Goal: Check status: Check status

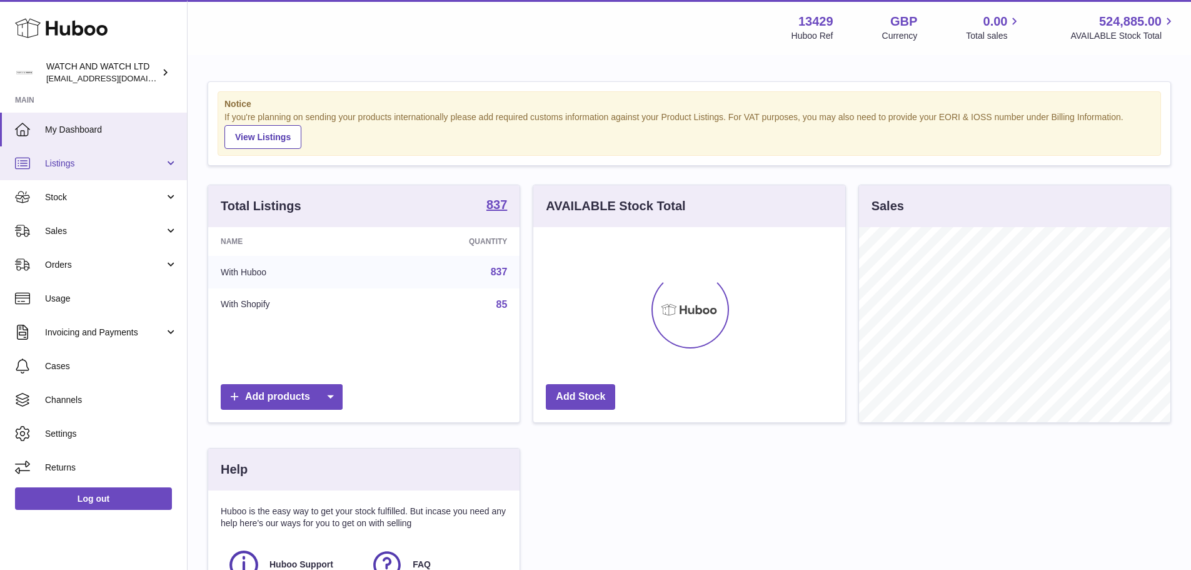
scroll to position [195, 312]
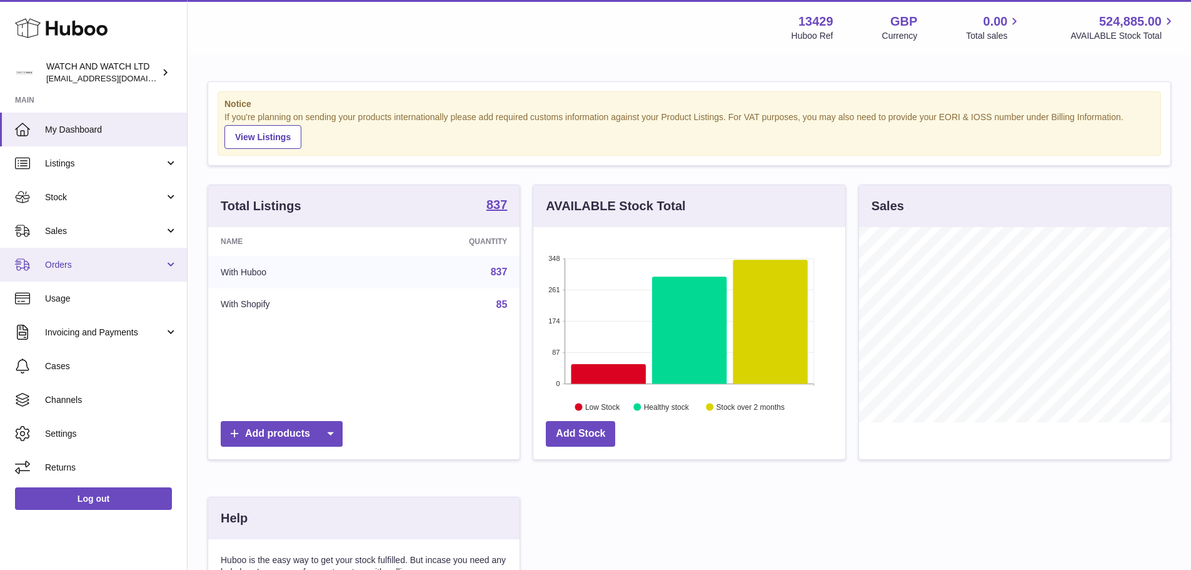
click at [91, 256] on link "Orders" at bounding box center [93, 265] width 187 height 34
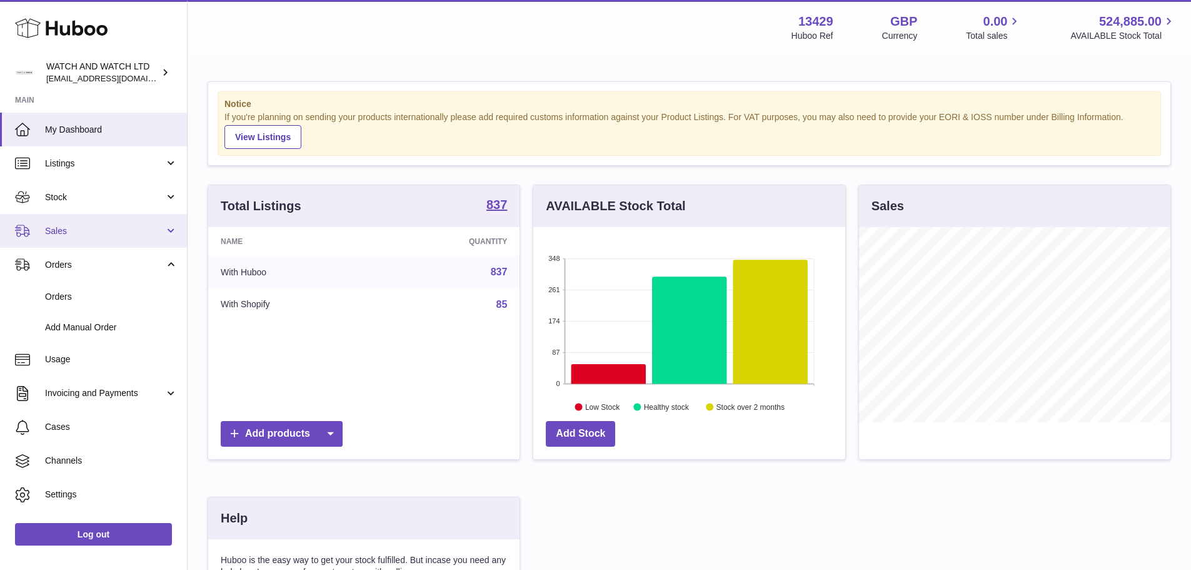
click at [89, 233] on span "Sales" at bounding box center [104, 231] width 119 height 12
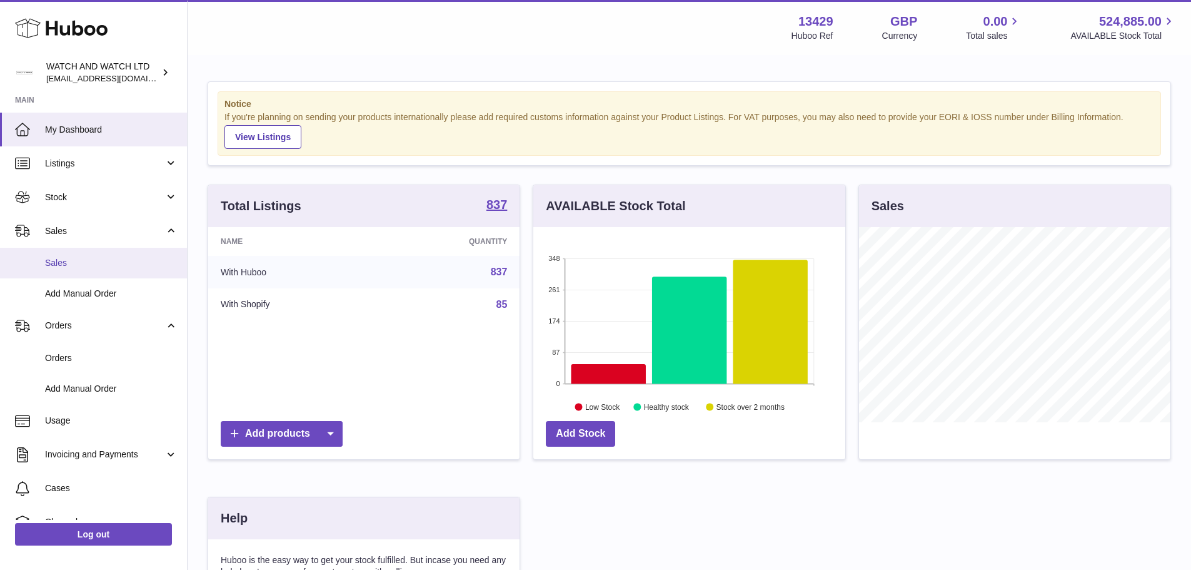
click at [89, 252] on link "Sales" at bounding box center [93, 263] width 187 height 31
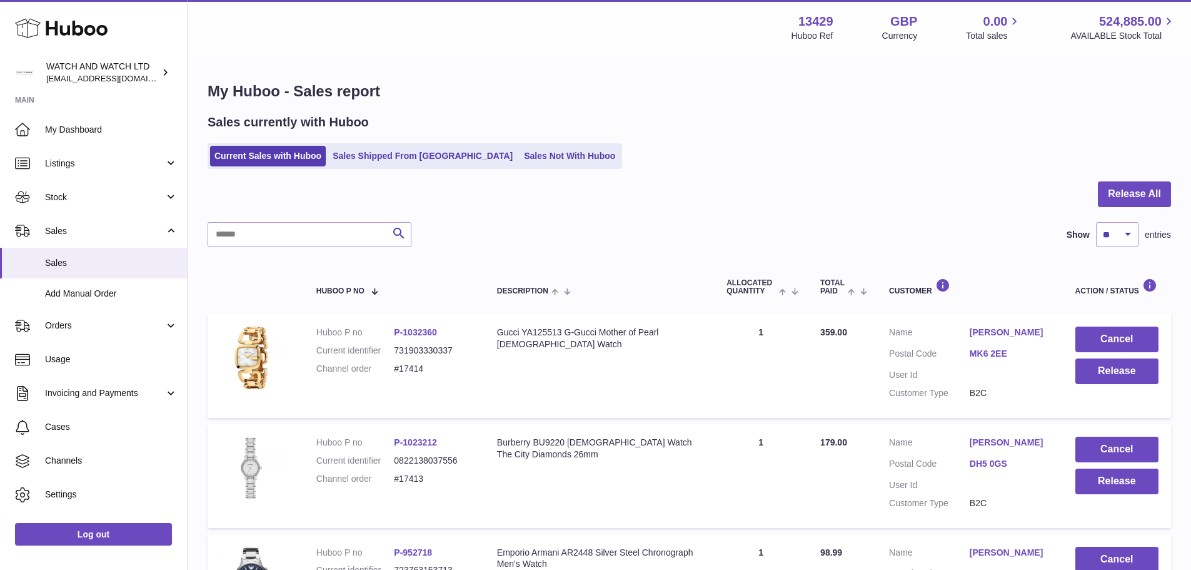
click at [420, 331] on link "P-1032360" at bounding box center [415, 332] width 43 height 10
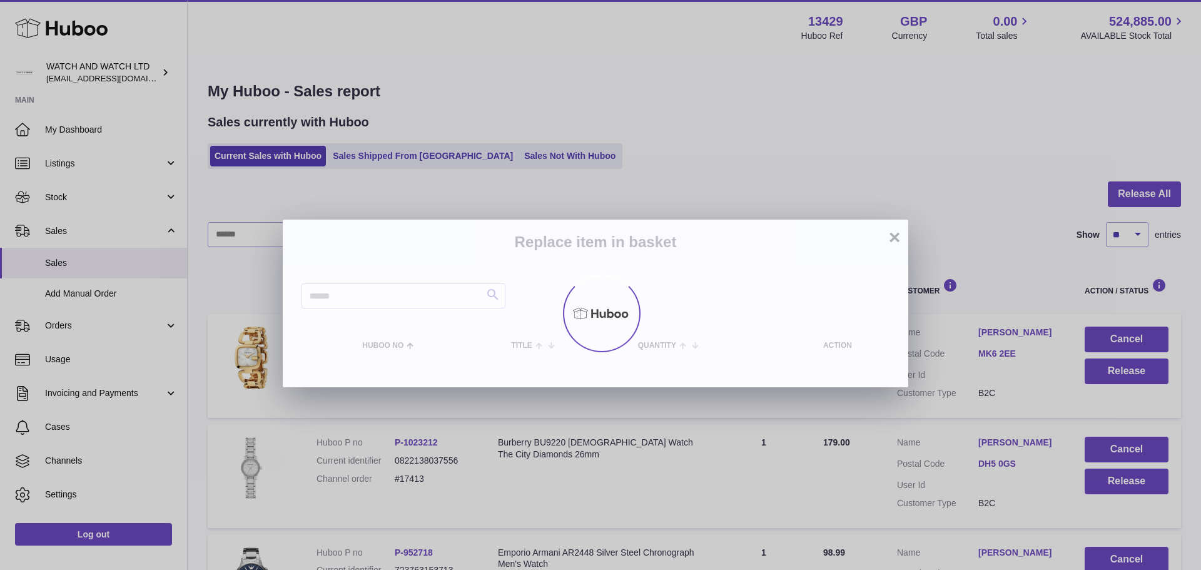
click at [420, 331] on div at bounding box center [600, 312] width 1201 height 513
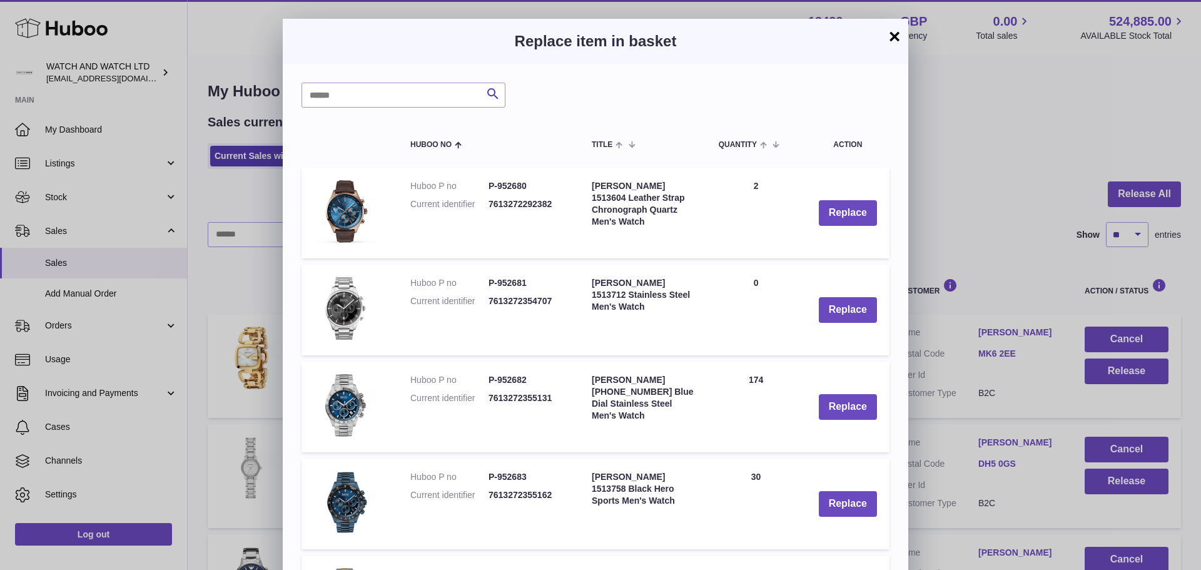
click at [518, 183] on dd "P-952680" at bounding box center [527, 186] width 78 height 12
copy dd "952680"
click at [895, 34] on button "×" at bounding box center [894, 36] width 15 height 15
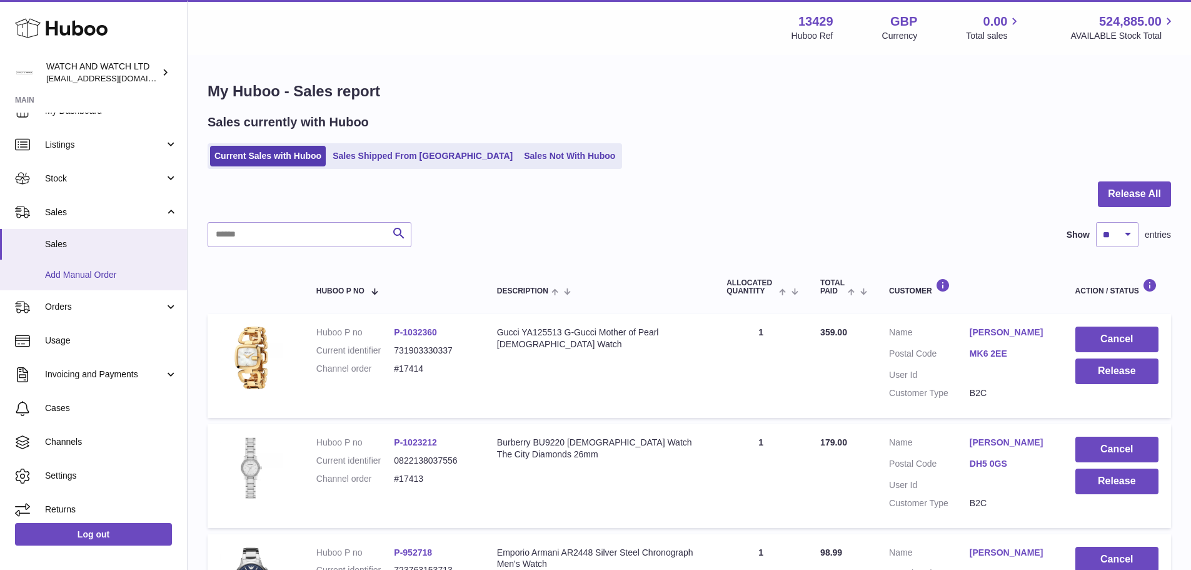
scroll to position [26, 0]
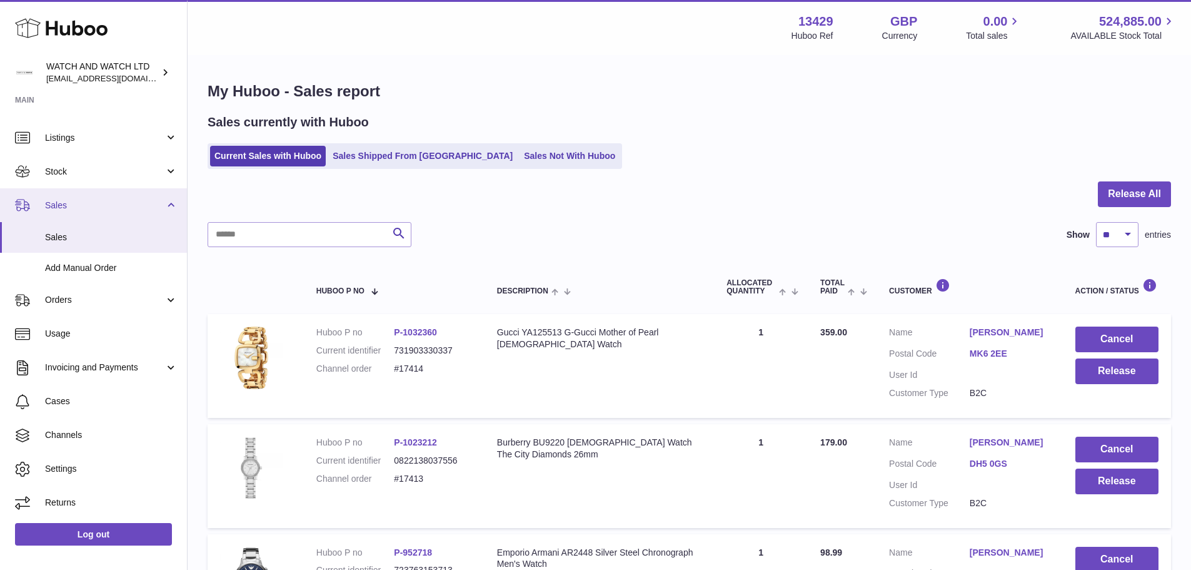
click at [111, 209] on span "Sales" at bounding box center [104, 205] width 119 height 12
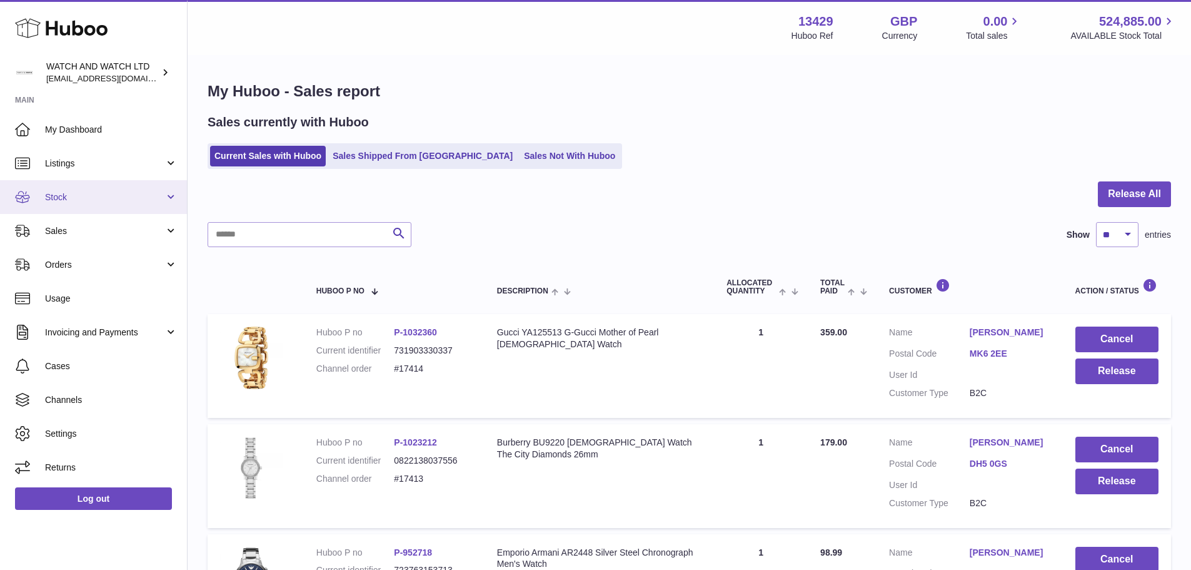
scroll to position [0, 0]
click at [124, 203] on span "Stock" at bounding box center [104, 197] width 119 height 12
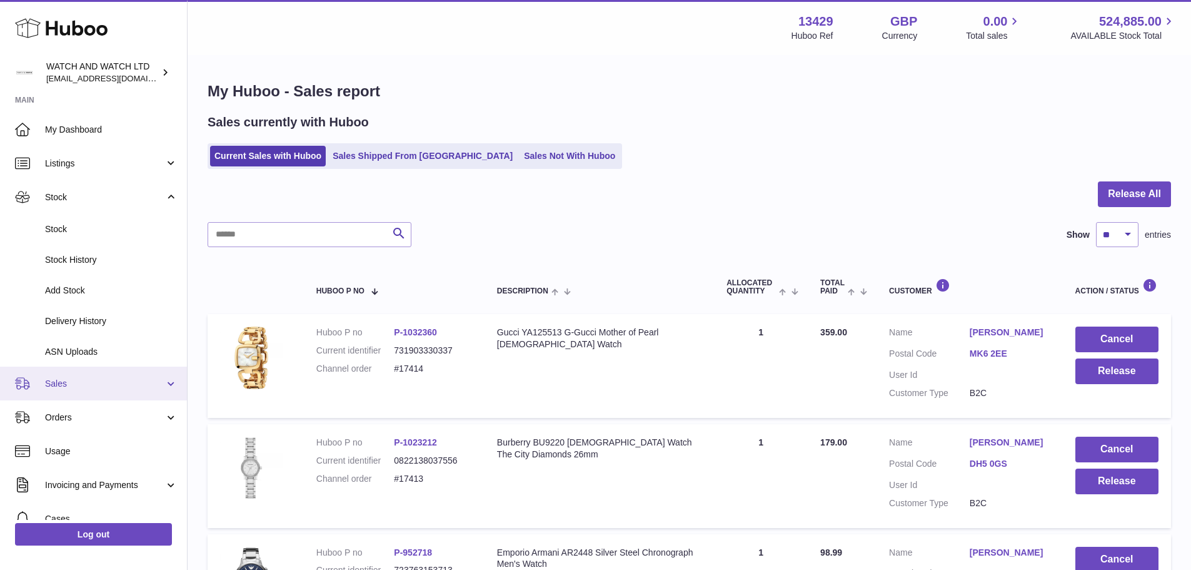
click at [127, 381] on span "Sales" at bounding box center [104, 384] width 119 height 12
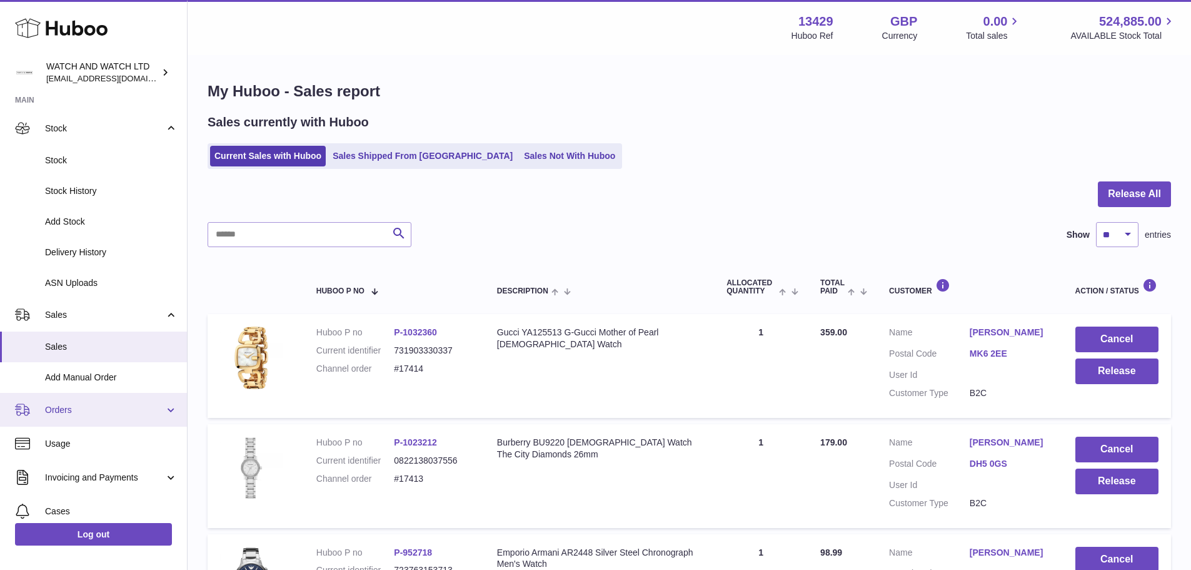
scroll to position [125, 0]
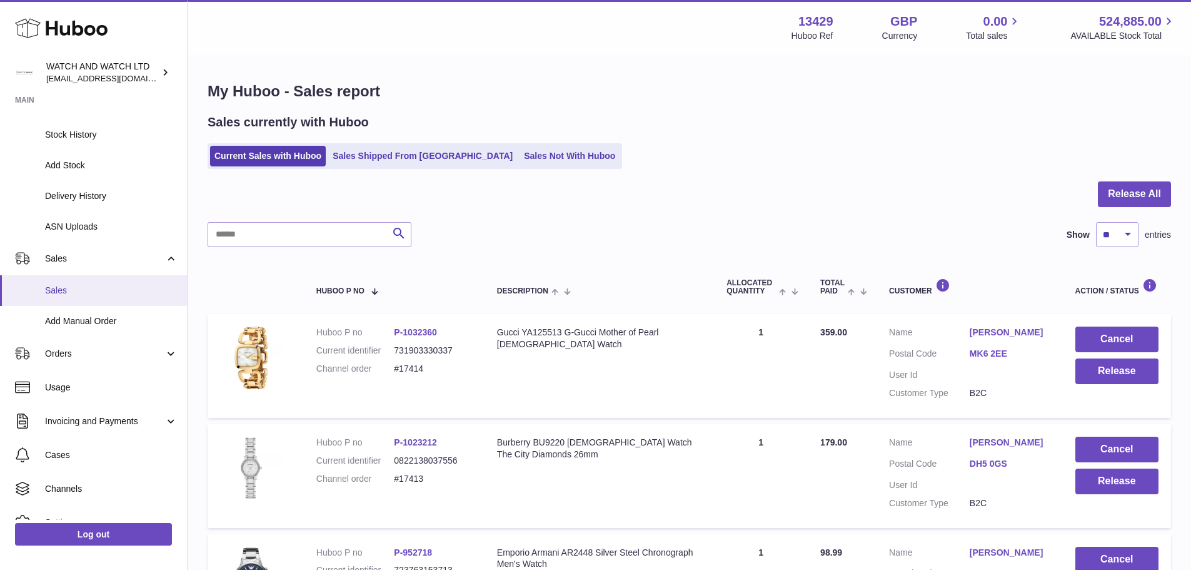
click at [114, 295] on span "Sales" at bounding box center [111, 291] width 133 height 12
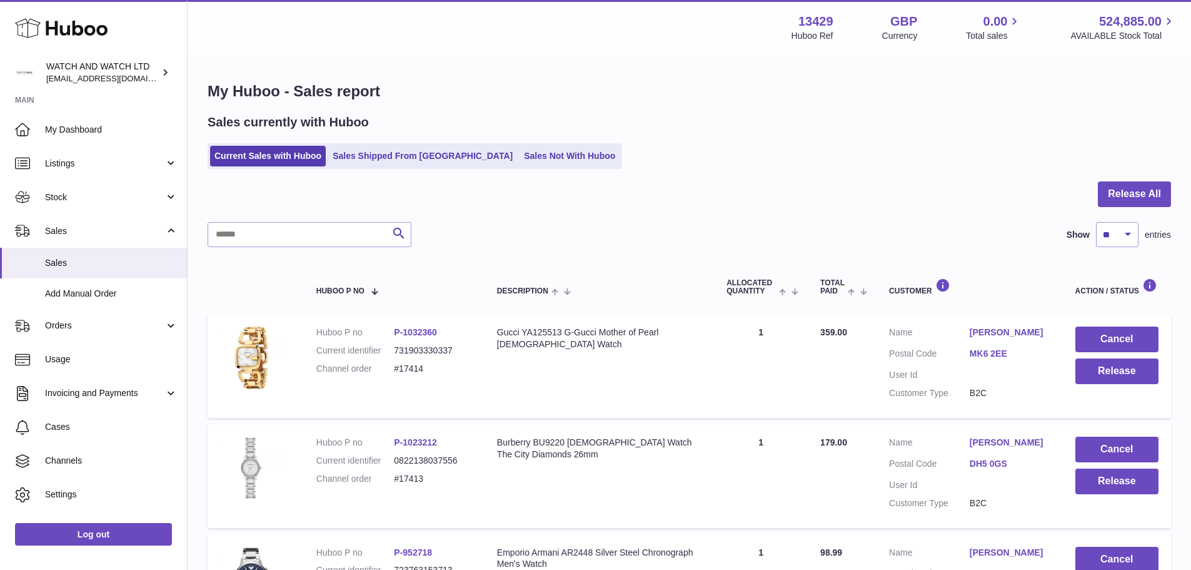
click at [380, 156] on link "Sales Shipped From [GEOGRAPHIC_DATA]" at bounding box center [422, 156] width 189 height 21
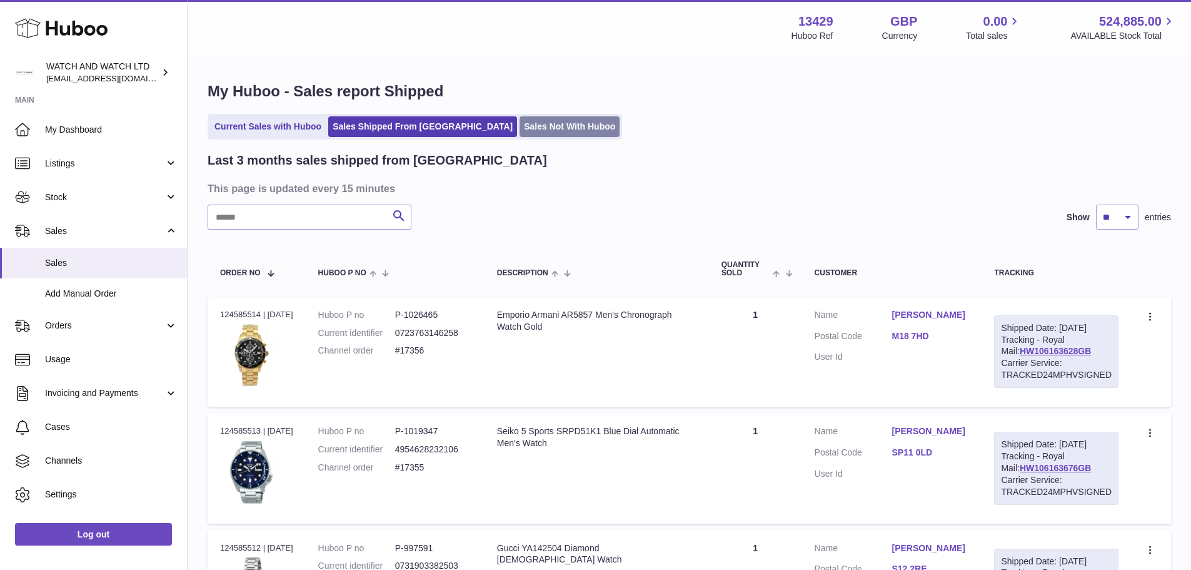
click at [520, 123] on link "Sales Not With Huboo" at bounding box center [570, 126] width 100 height 21
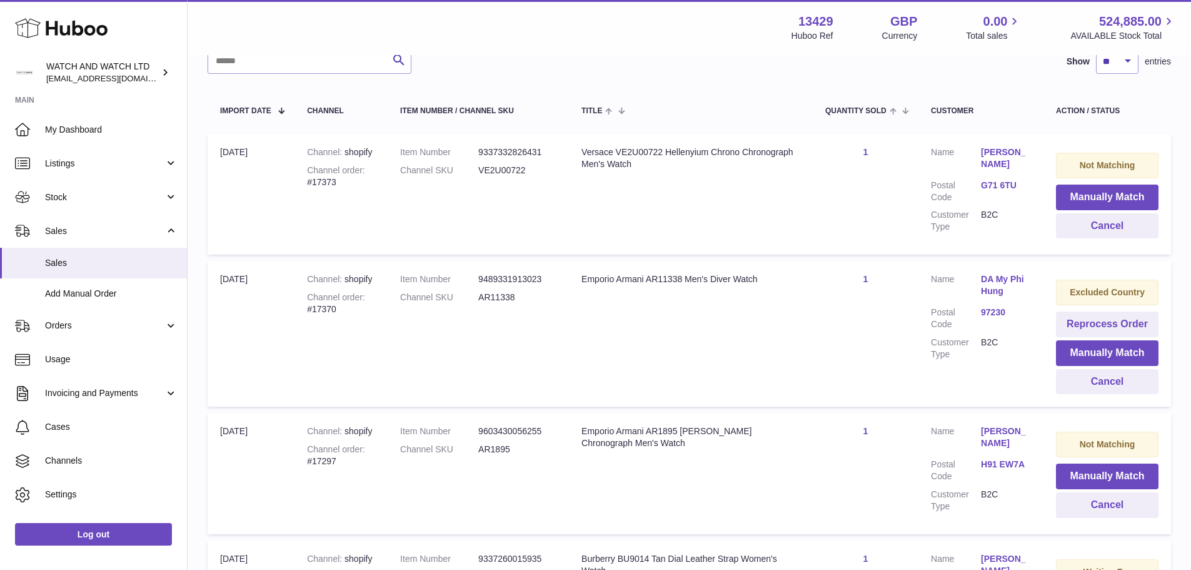
scroll to position [125, 0]
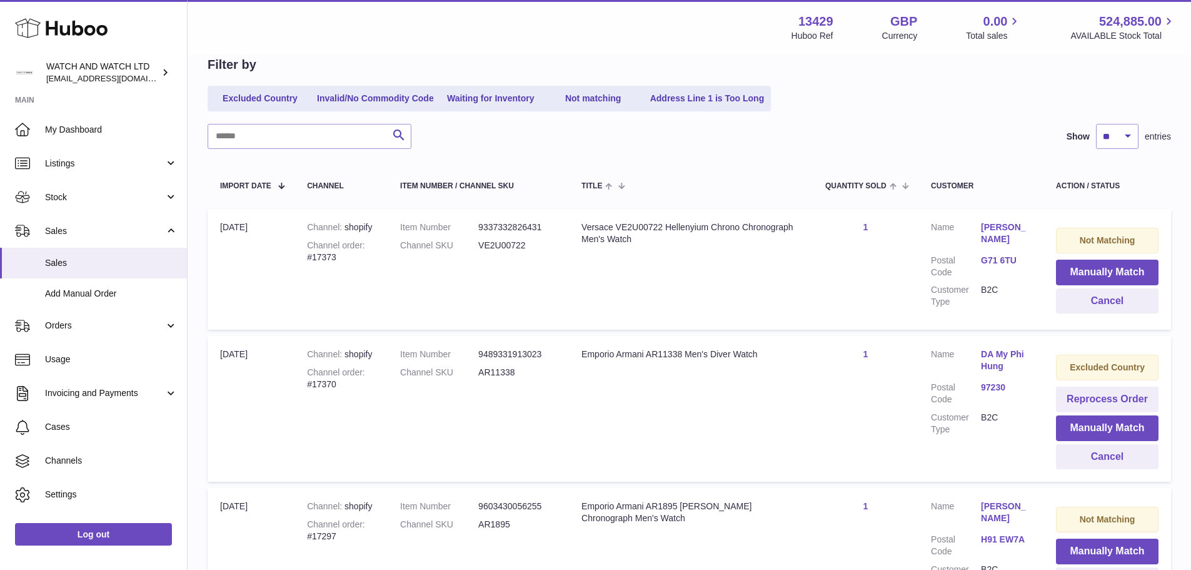
click at [315, 257] on div "Channel order #17373" at bounding box center [341, 252] width 68 height 24
click at [323, 262] on div "Channel order #17373" at bounding box center [341, 252] width 68 height 24
drag, startPoint x: 352, startPoint y: 261, endPoint x: 295, endPoint y: 262, distance: 57.5
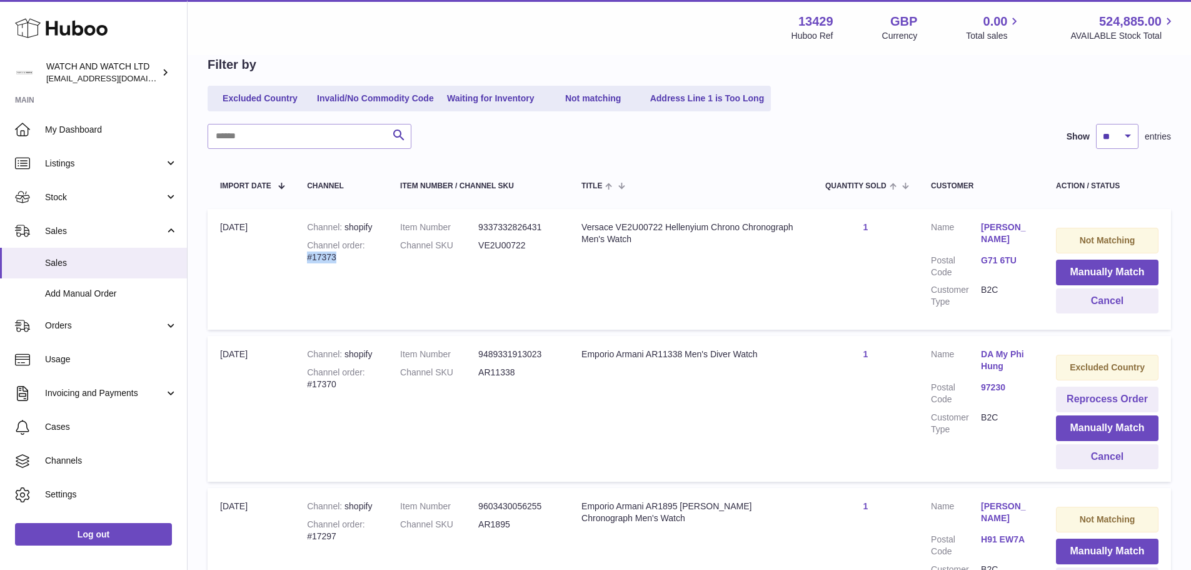
click at [295, 262] on td "Channel shopify Channel order #17373" at bounding box center [341, 269] width 93 height 121
copy div "#17373"
click at [105, 178] on link "Listings" at bounding box center [93, 163] width 187 height 34
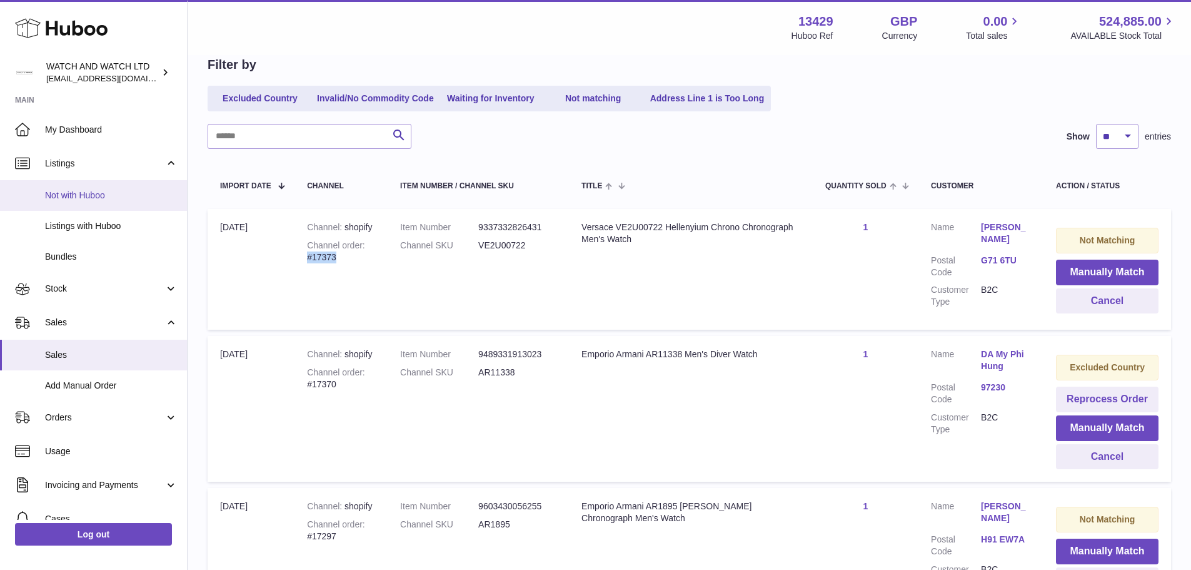
click at [109, 196] on span "Not with Huboo" at bounding box center [111, 195] width 133 height 12
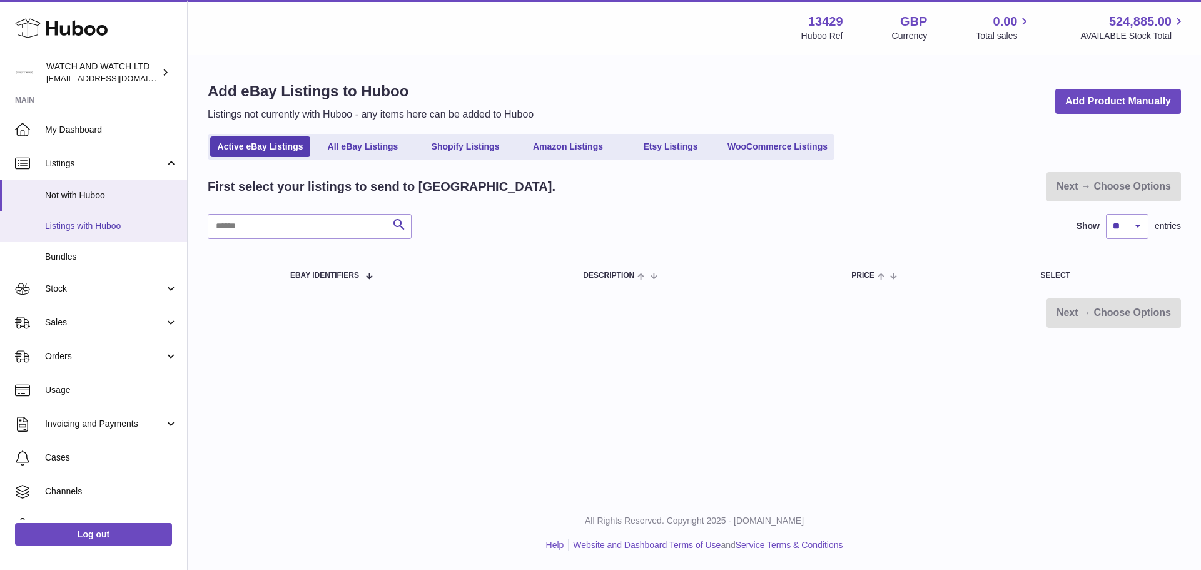
click at [118, 226] on span "Listings with Huboo" at bounding box center [111, 226] width 133 height 12
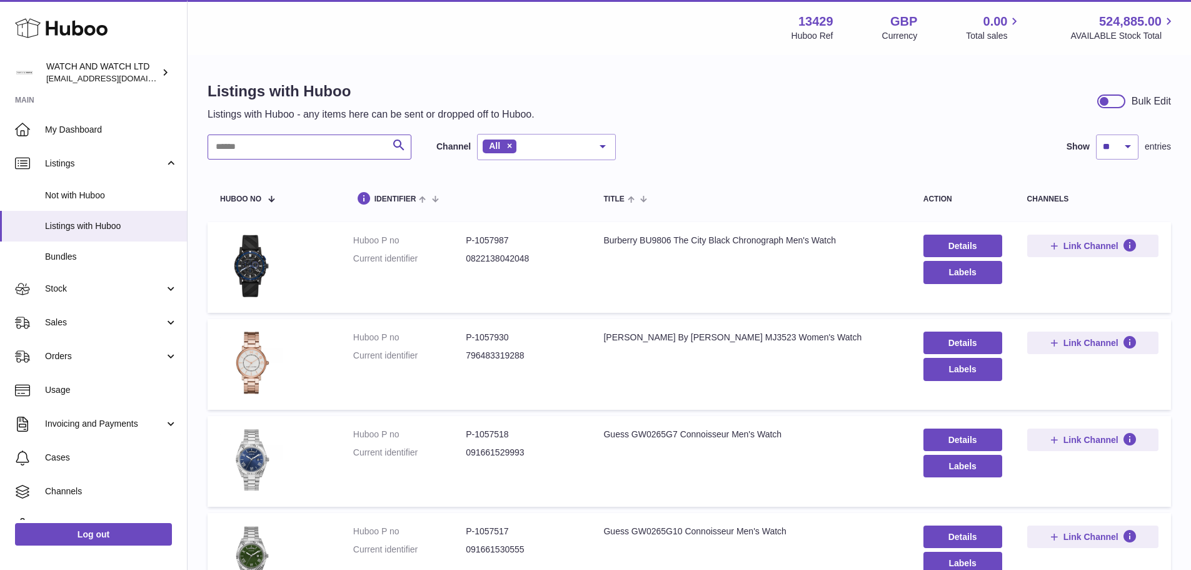
click at [318, 143] on input "text" at bounding box center [310, 146] width 204 height 25
paste input "******"
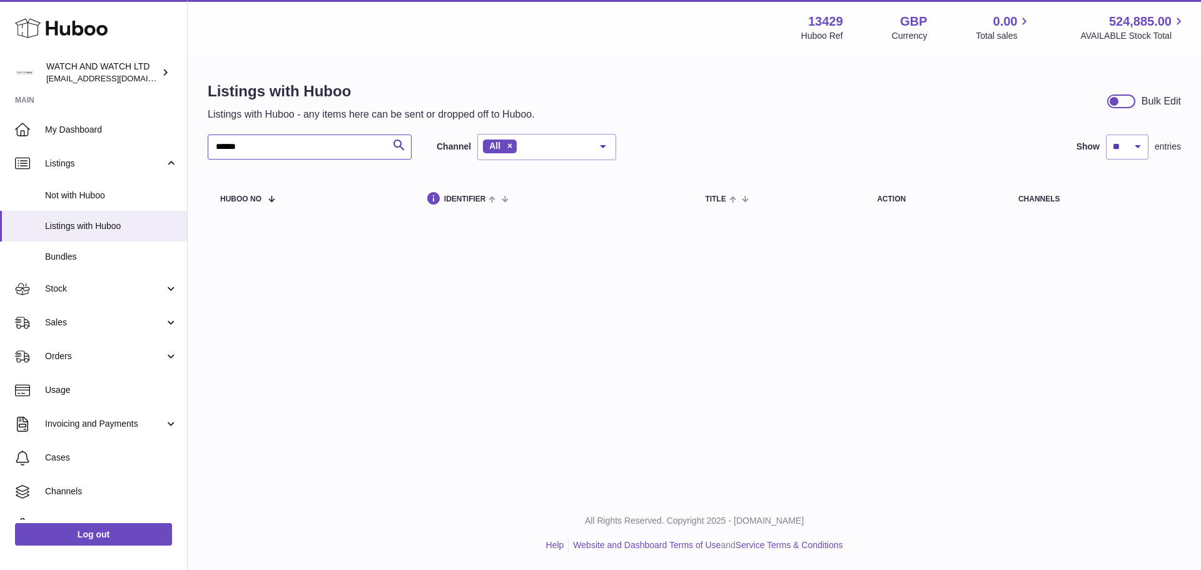
type input "******"
click at [92, 285] on span "Stock" at bounding box center [104, 289] width 119 height 12
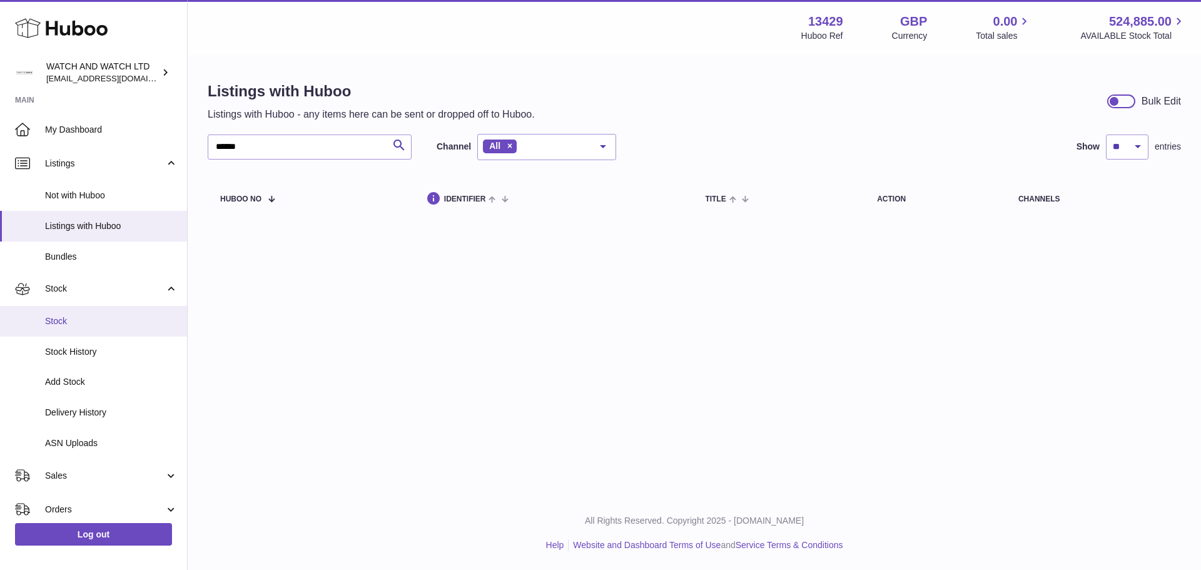
click at [103, 325] on span "Stock" at bounding box center [111, 321] width 133 height 12
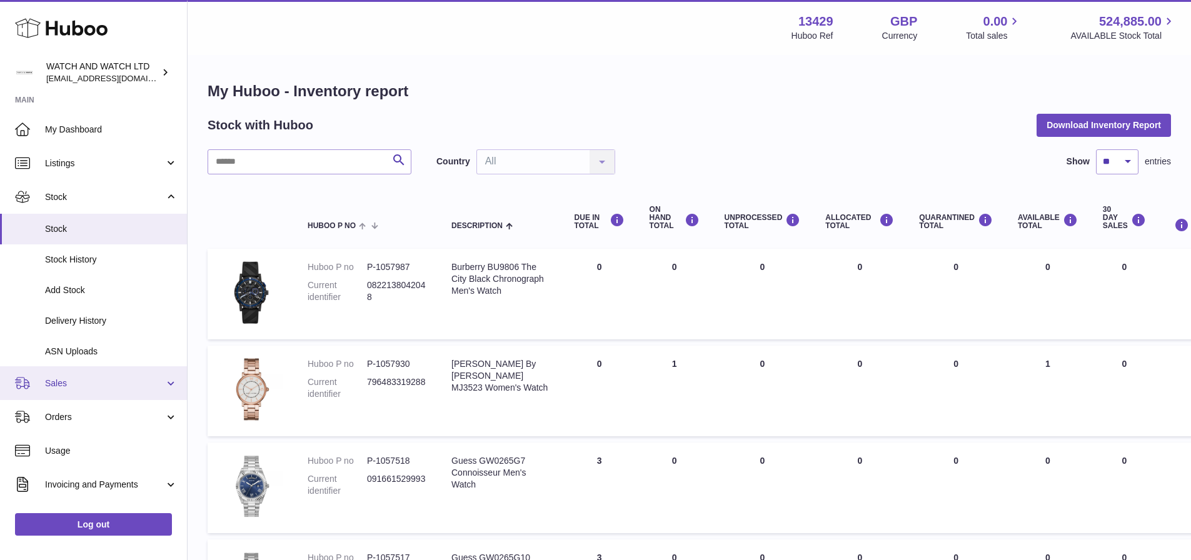
click at [111, 388] on span "Sales" at bounding box center [104, 384] width 119 height 12
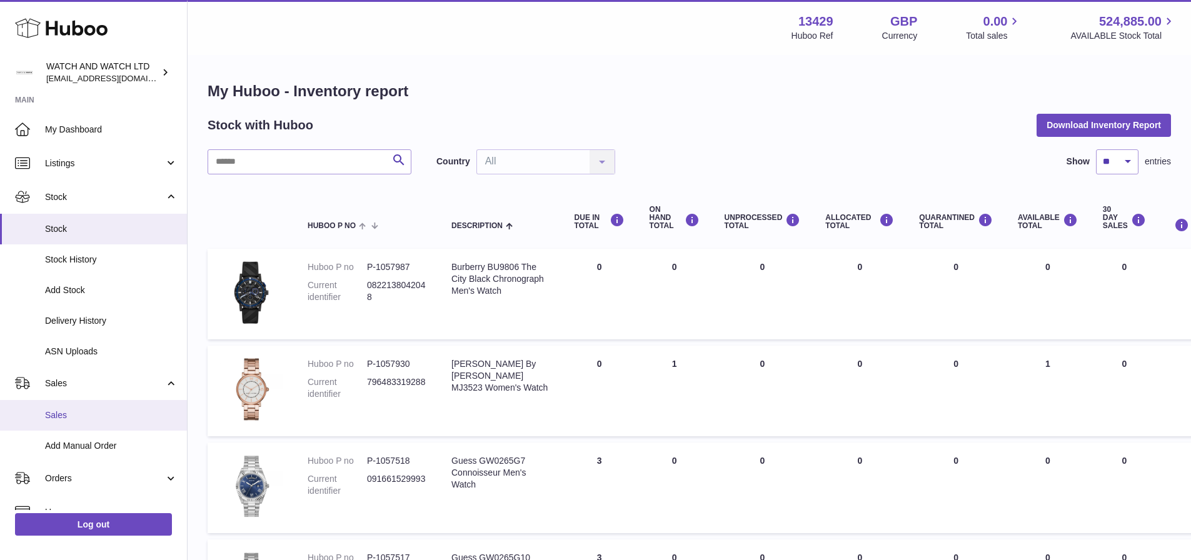
click at [115, 416] on span "Sales" at bounding box center [111, 416] width 133 height 12
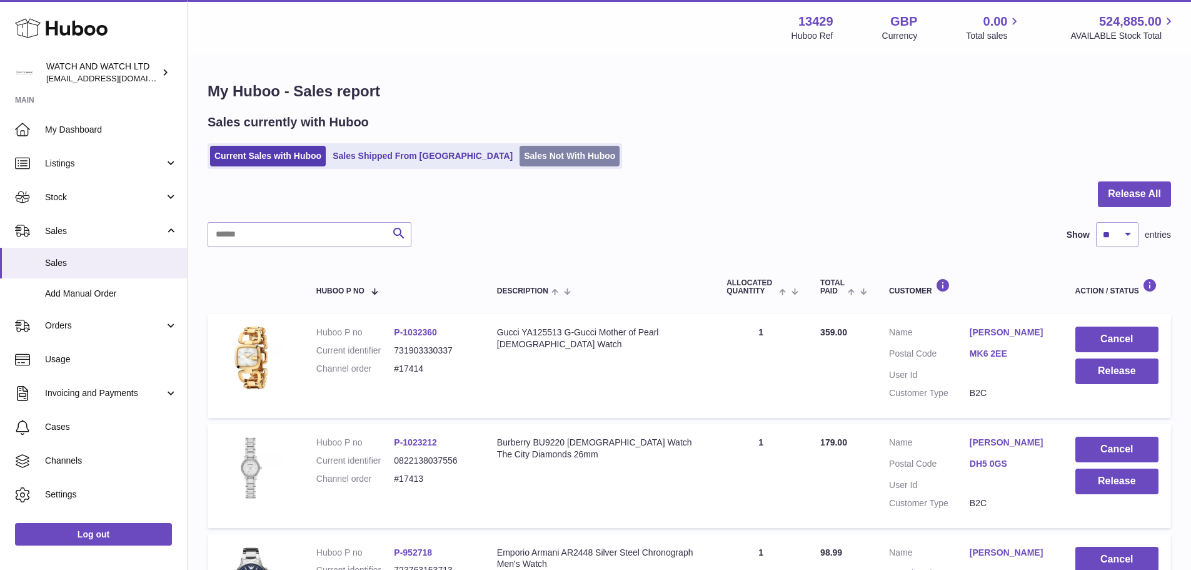
click at [520, 156] on link "Sales Not With Huboo" at bounding box center [570, 156] width 100 height 21
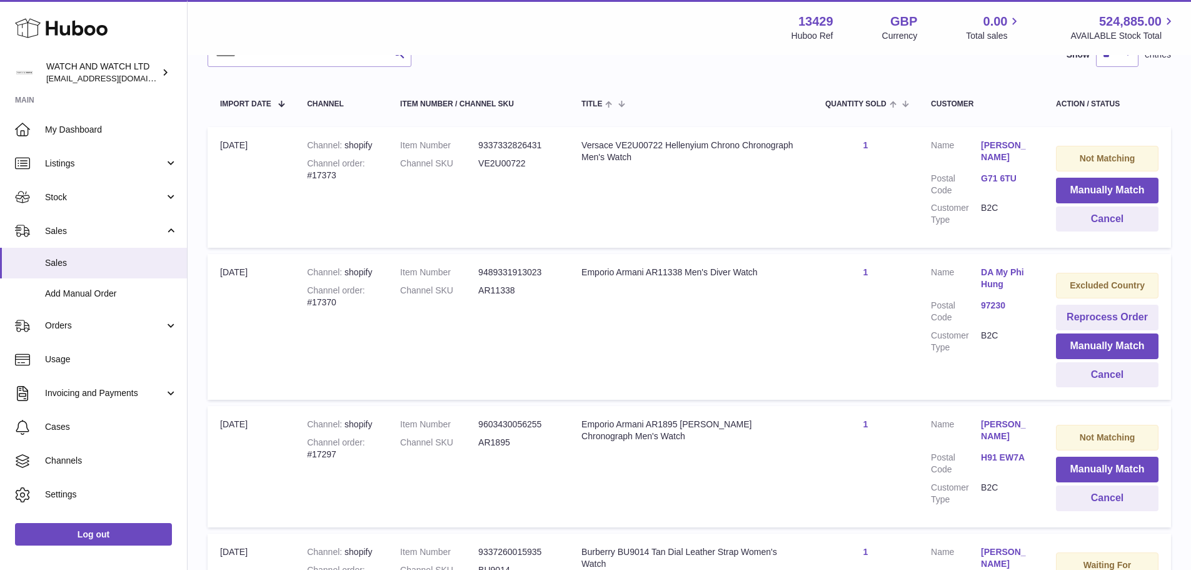
scroll to position [188, 0]
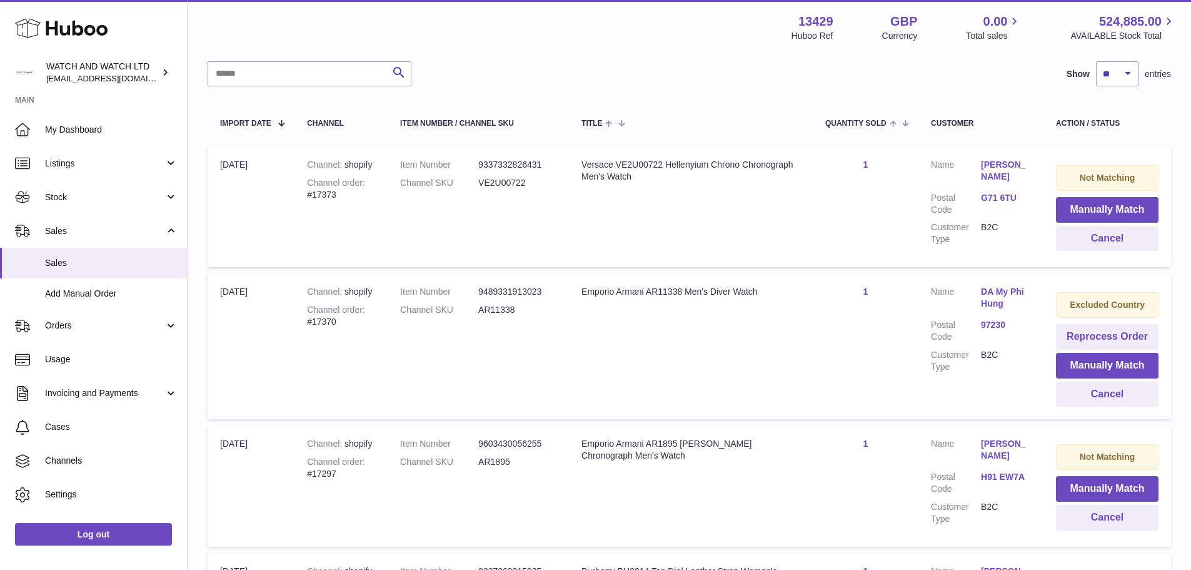
click at [625, 293] on div "Emporio Armani AR11338 Men's Diver Watch" at bounding box center [691, 292] width 219 height 12
click at [623, 293] on div "Emporio Armani AR11338 Men's Diver Watch" at bounding box center [691, 292] width 219 height 12
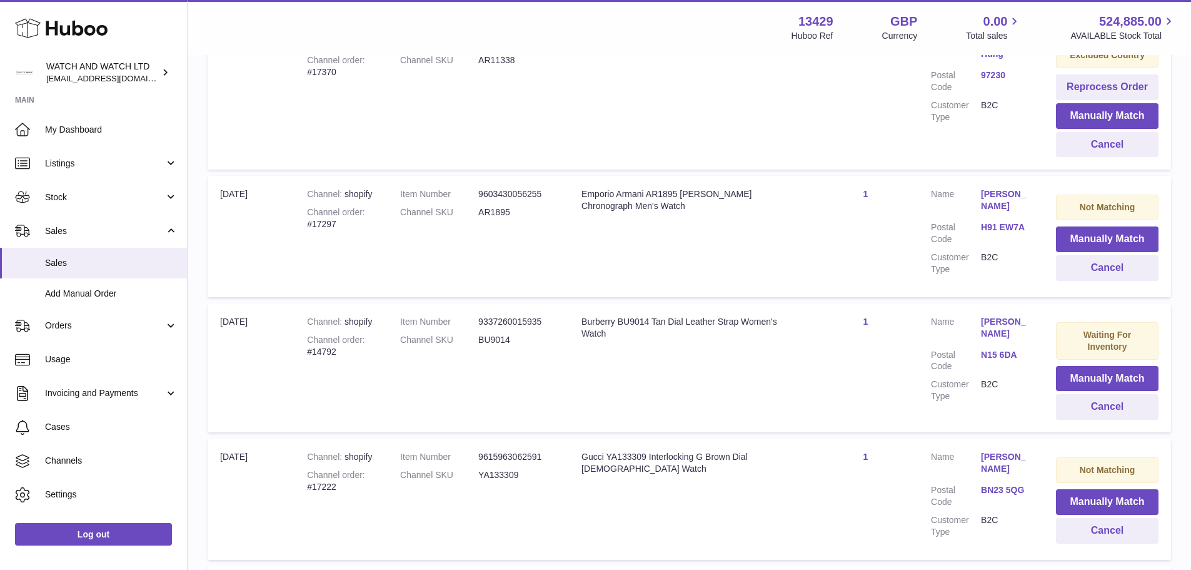
scroll to position [438, 0]
click at [604, 316] on div "Burberry BU9014 Tan Dial Leather Strap Women's Watch" at bounding box center [691, 327] width 219 height 24
copy tr "Burberry BU9014 Tan Dial Leather Strap Women's Watch"
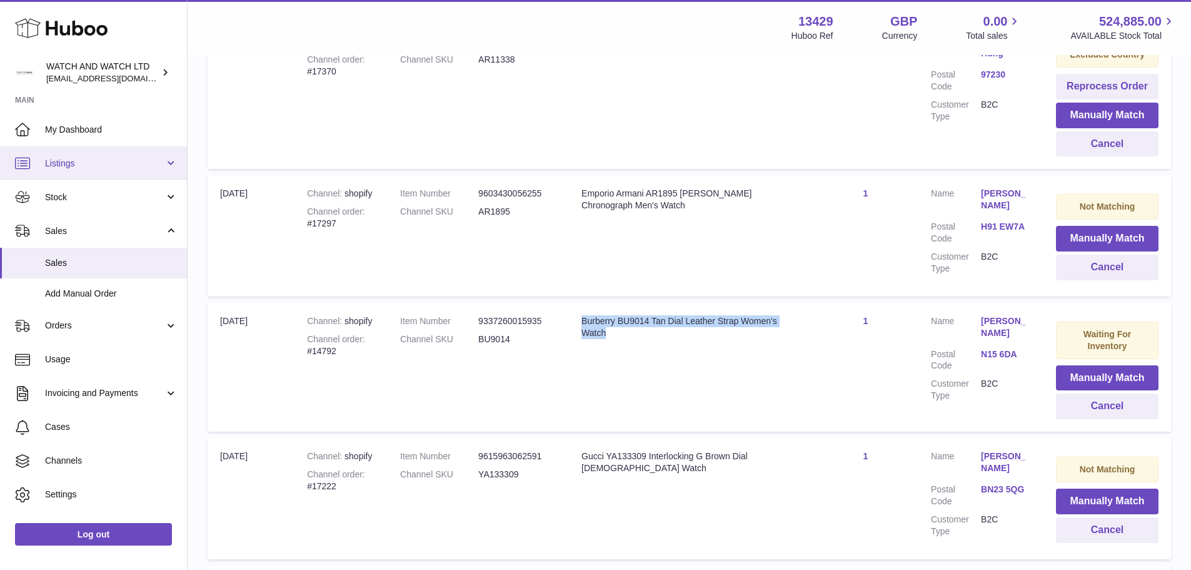
drag, startPoint x: 127, startPoint y: 168, endPoint x: 119, endPoint y: 171, distance: 8.1
click at [127, 168] on span "Listings" at bounding box center [104, 164] width 119 height 12
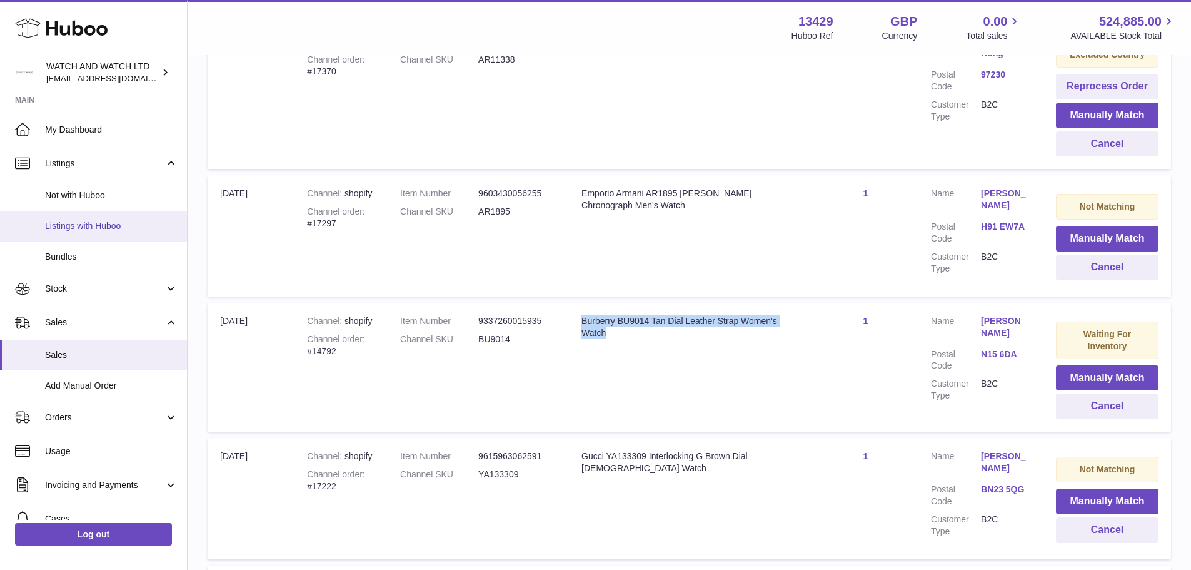
drag, startPoint x: 123, startPoint y: 216, endPoint x: 143, endPoint y: 220, distance: 19.9
click at [125, 216] on link "Listings with Huboo" at bounding box center [93, 226] width 187 height 31
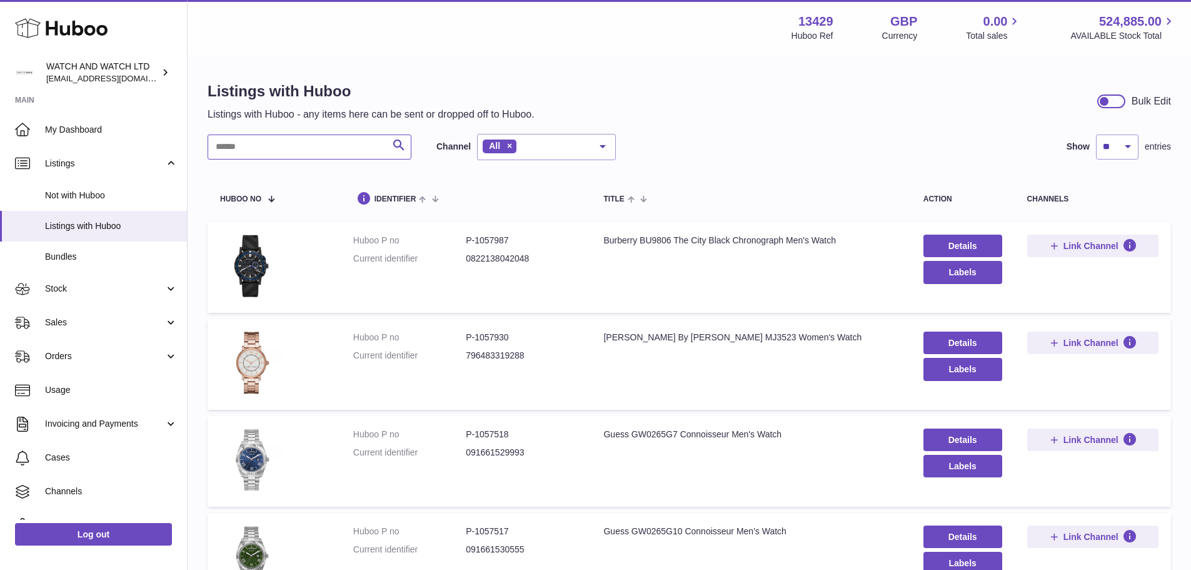
click at [327, 154] on input "text" at bounding box center [310, 146] width 204 height 25
paste input "**********"
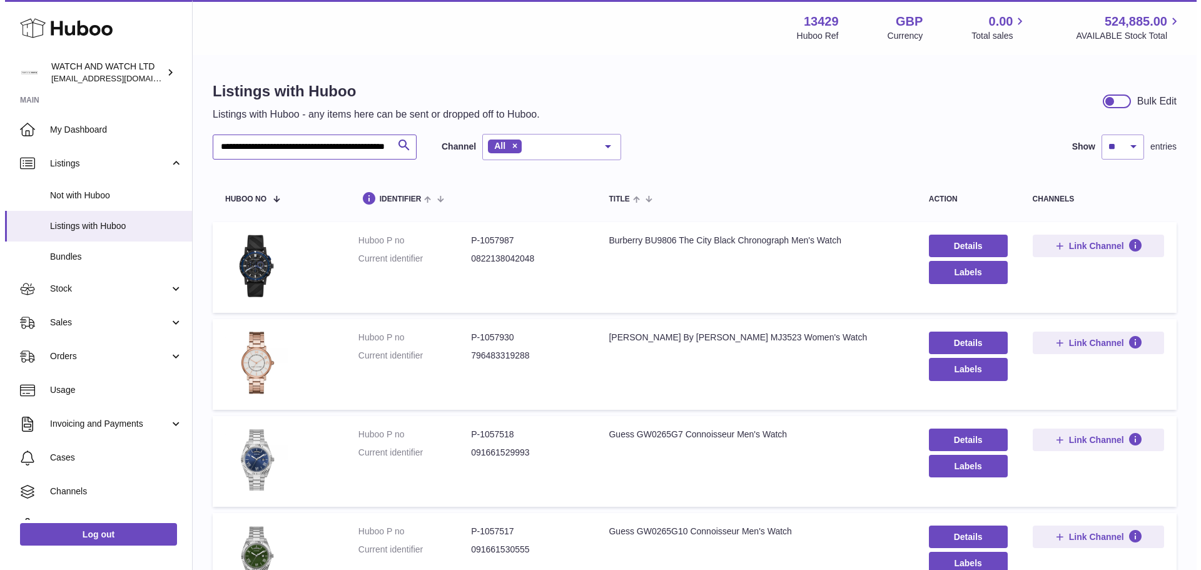
scroll to position [0, 71]
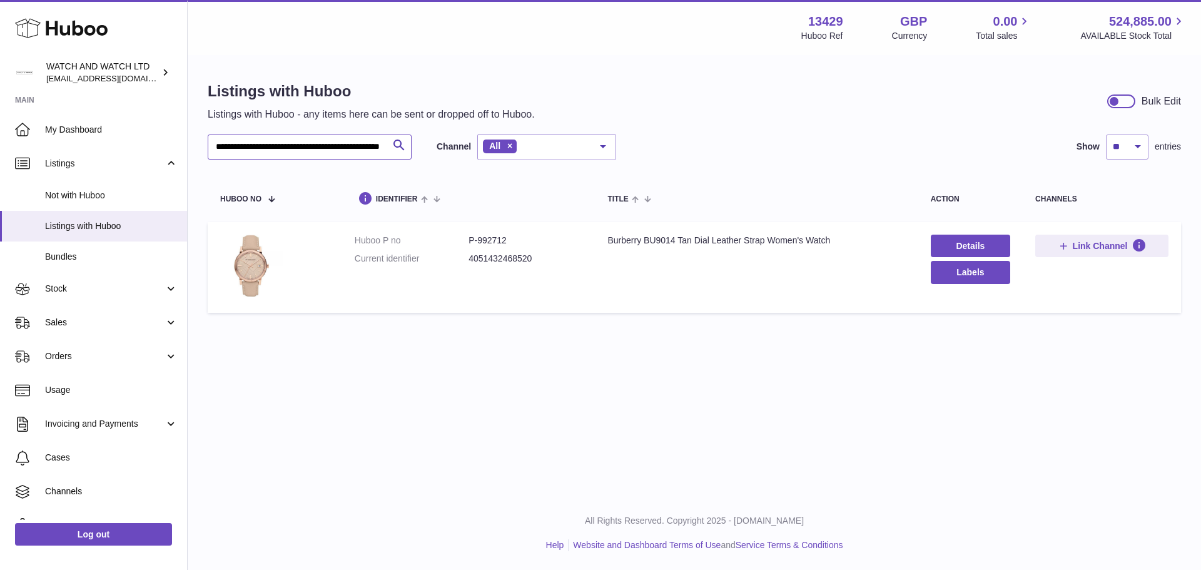
type input "**********"
click at [484, 242] on dd "P-992712" at bounding box center [525, 241] width 114 height 12
click at [483, 242] on dd "P-992712" at bounding box center [525, 241] width 114 height 12
copy dd "992712"
click at [958, 243] on link "Details" at bounding box center [970, 246] width 79 height 23
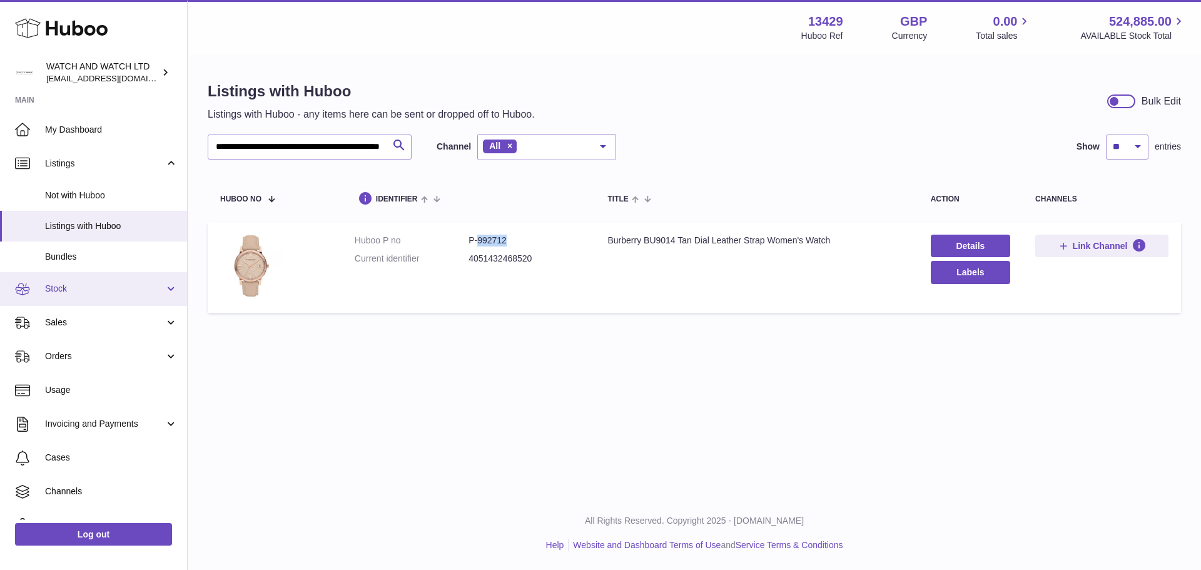
click at [86, 286] on span "Stock" at bounding box center [104, 289] width 119 height 12
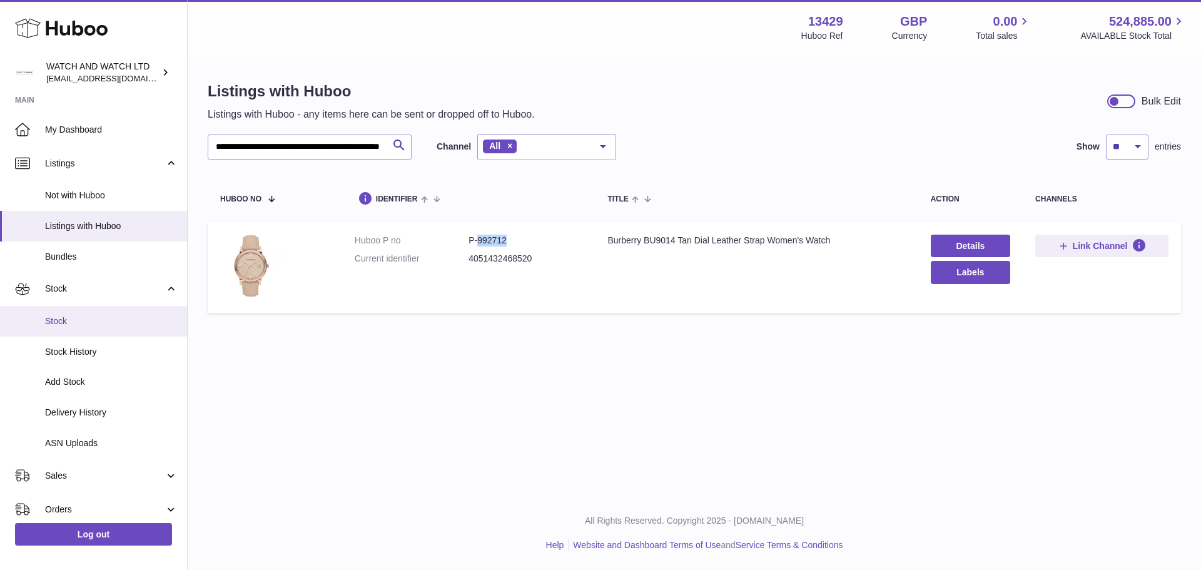
click at [98, 326] on span "Stock" at bounding box center [111, 321] width 133 height 12
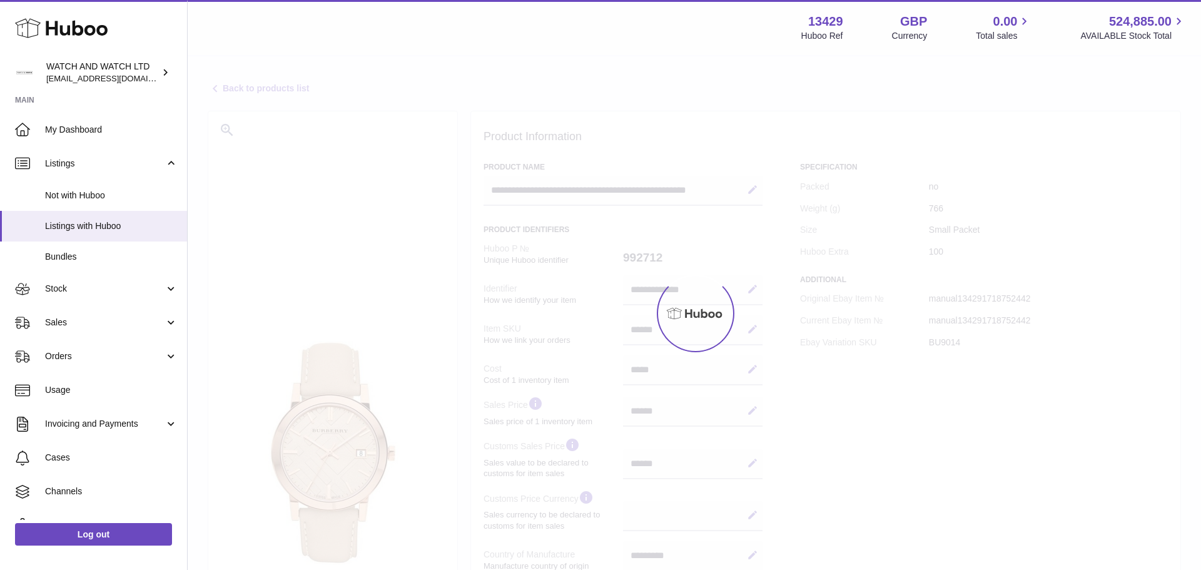
select select
select select "**"
select select "***"
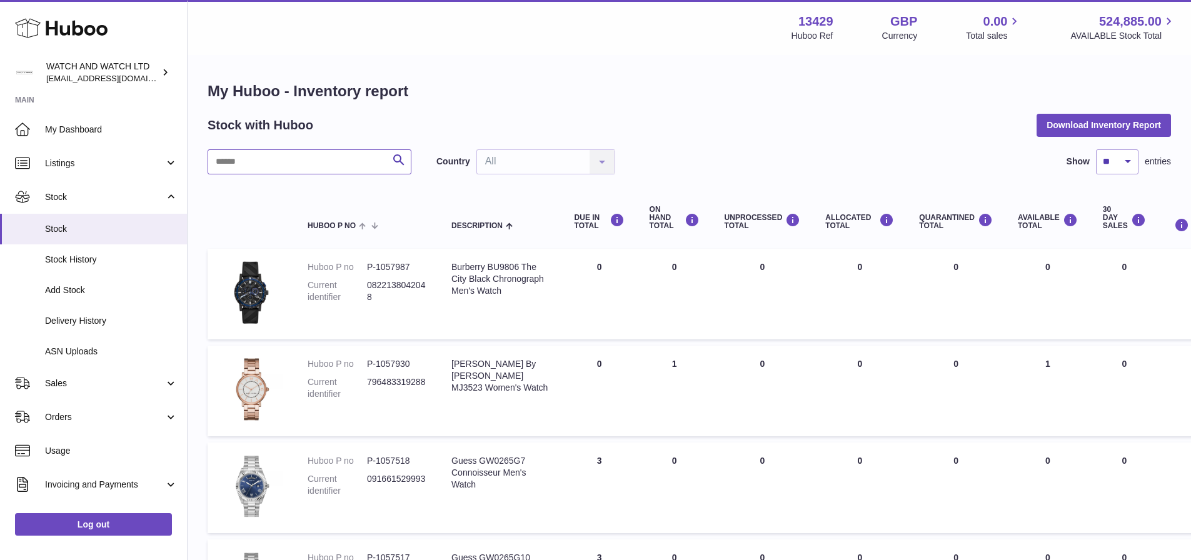
click at [330, 171] on input "text" at bounding box center [310, 161] width 204 height 25
paste input "******"
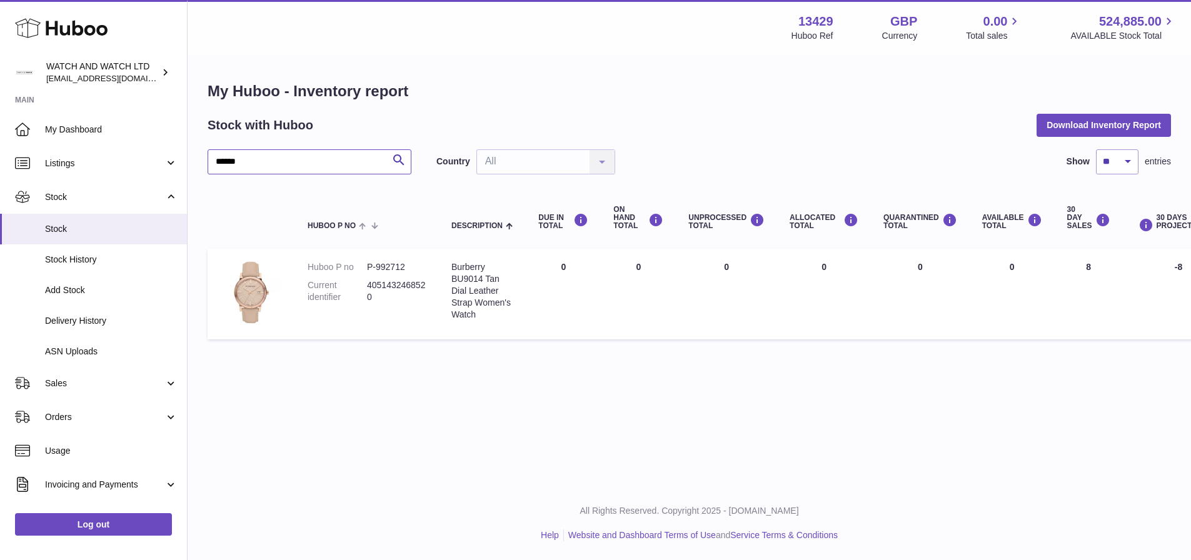
type input "******"
click at [101, 383] on span "Sales" at bounding box center [104, 384] width 119 height 12
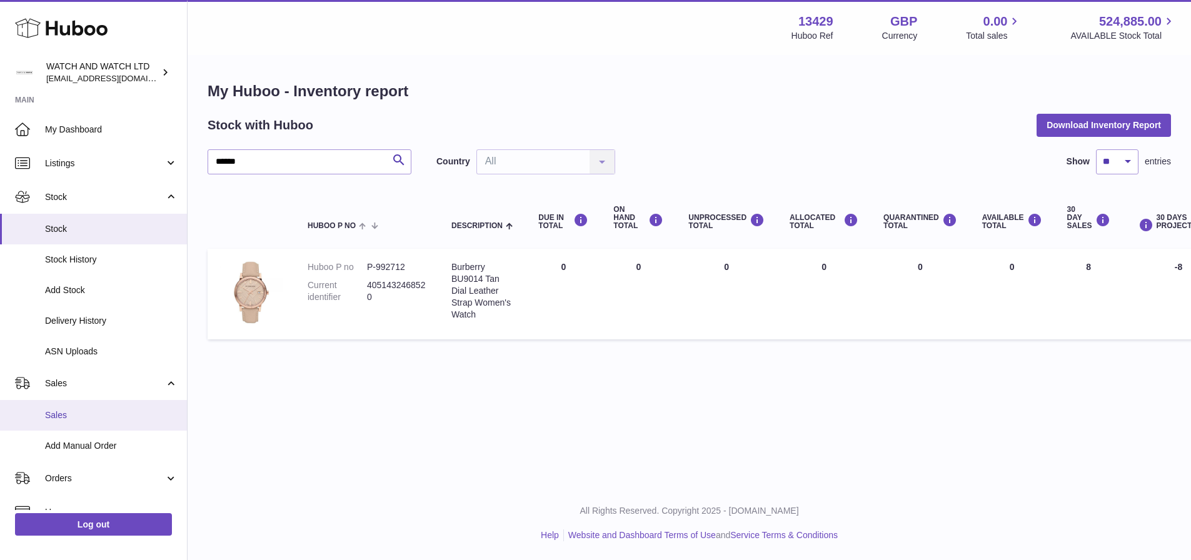
click at [107, 417] on span "Sales" at bounding box center [111, 416] width 133 height 12
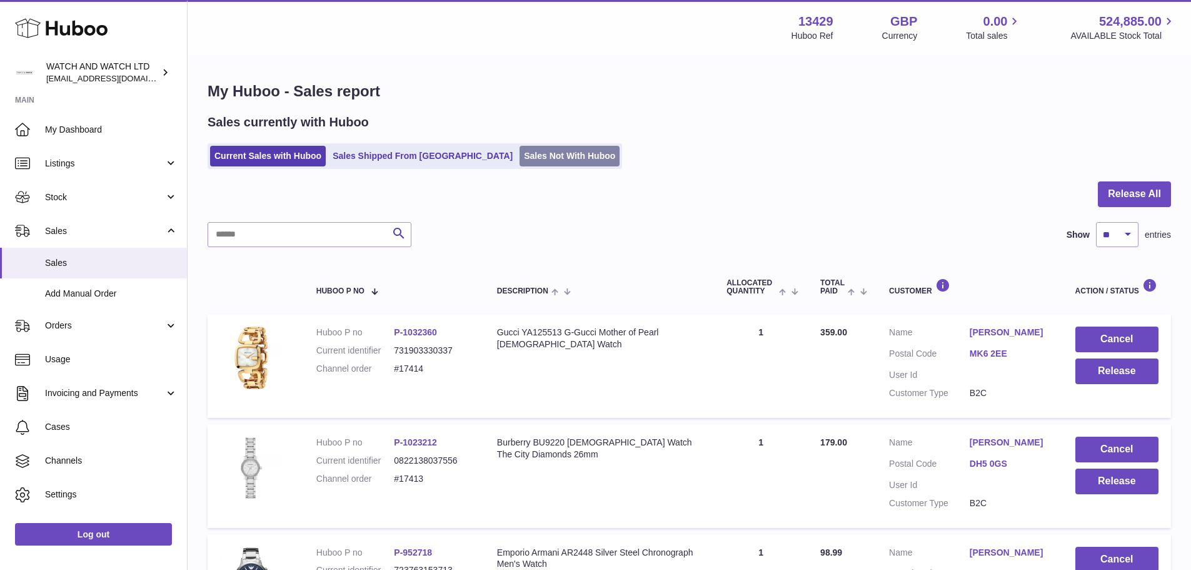
click at [520, 162] on link "Sales Not With Huboo" at bounding box center [570, 156] width 100 height 21
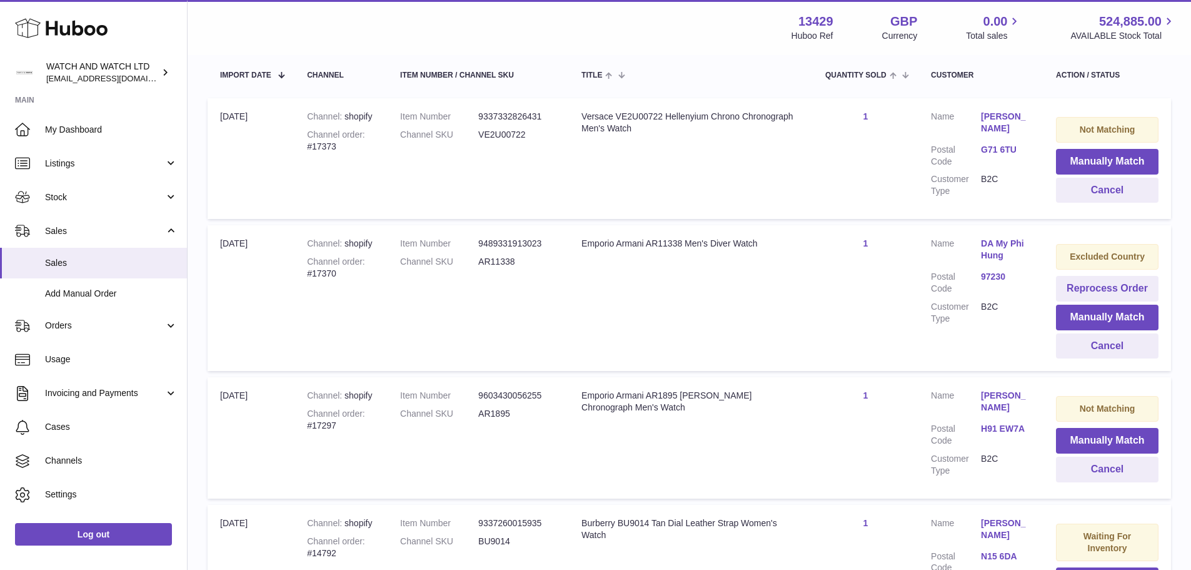
scroll to position [188, 0]
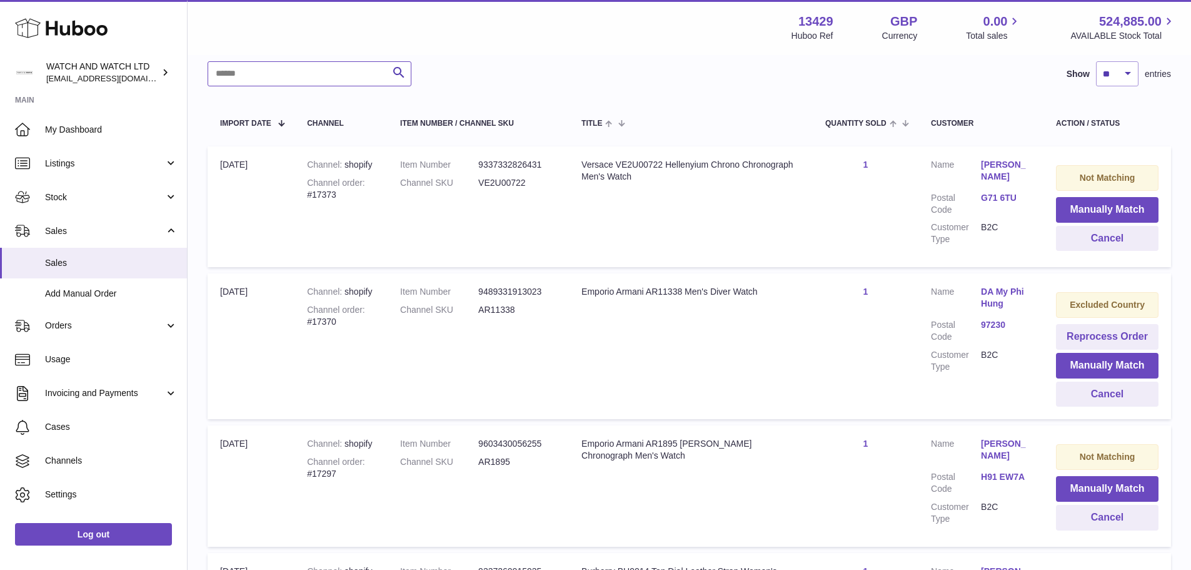
click at [311, 76] on input "text" at bounding box center [310, 73] width 204 height 25
paste input "*******"
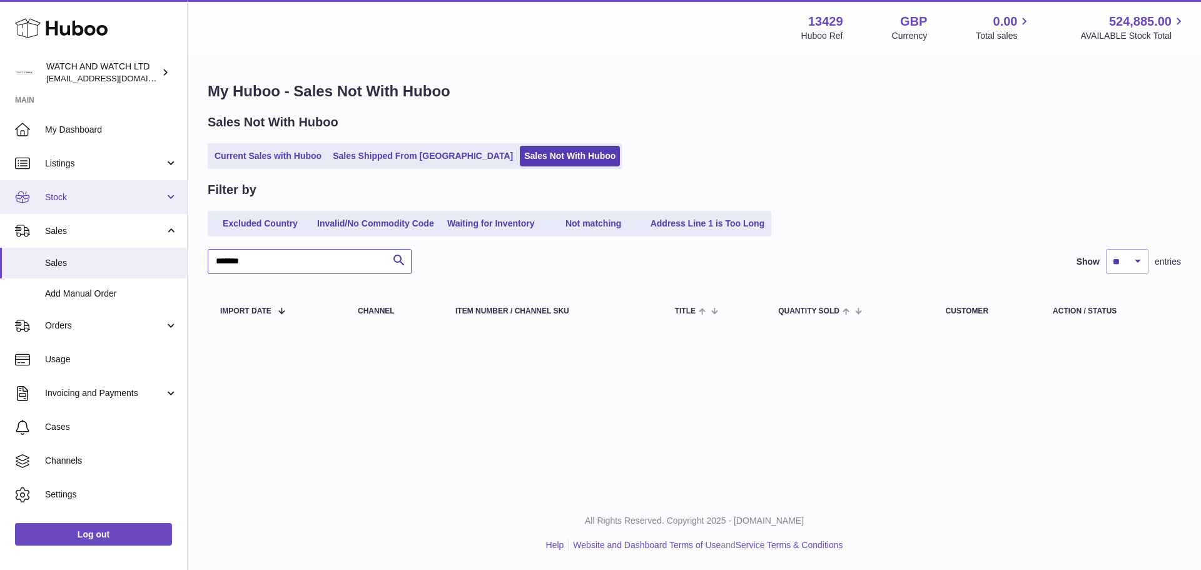
type input "*******"
click at [90, 196] on span "Stock" at bounding box center [104, 197] width 119 height 12
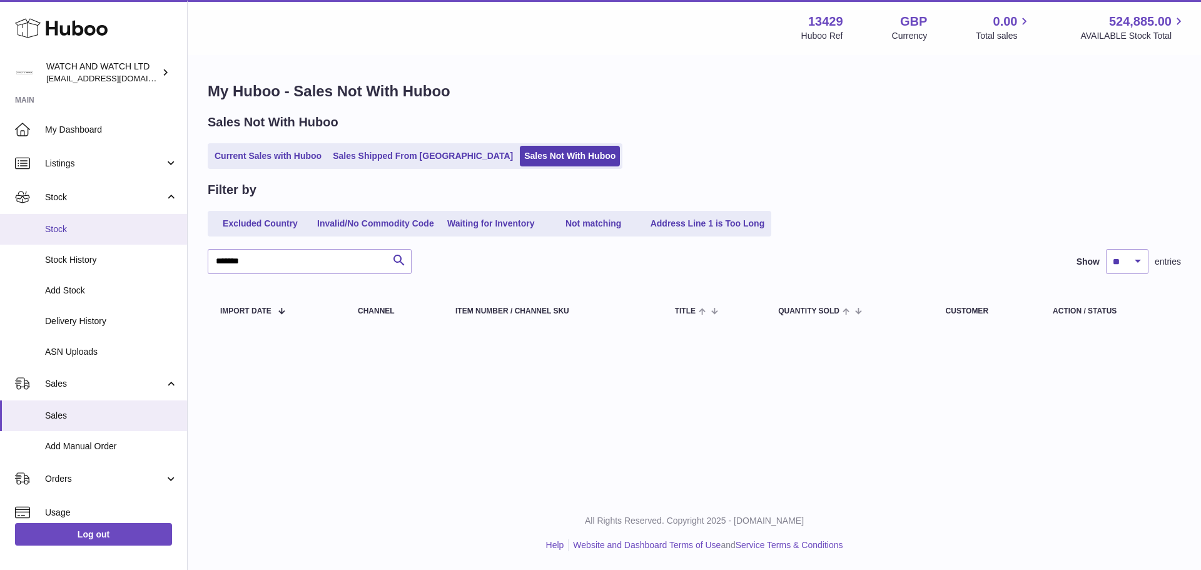
click at [93, 224] on span "Stock" at bounding box center [111, 229] width 133 height 12
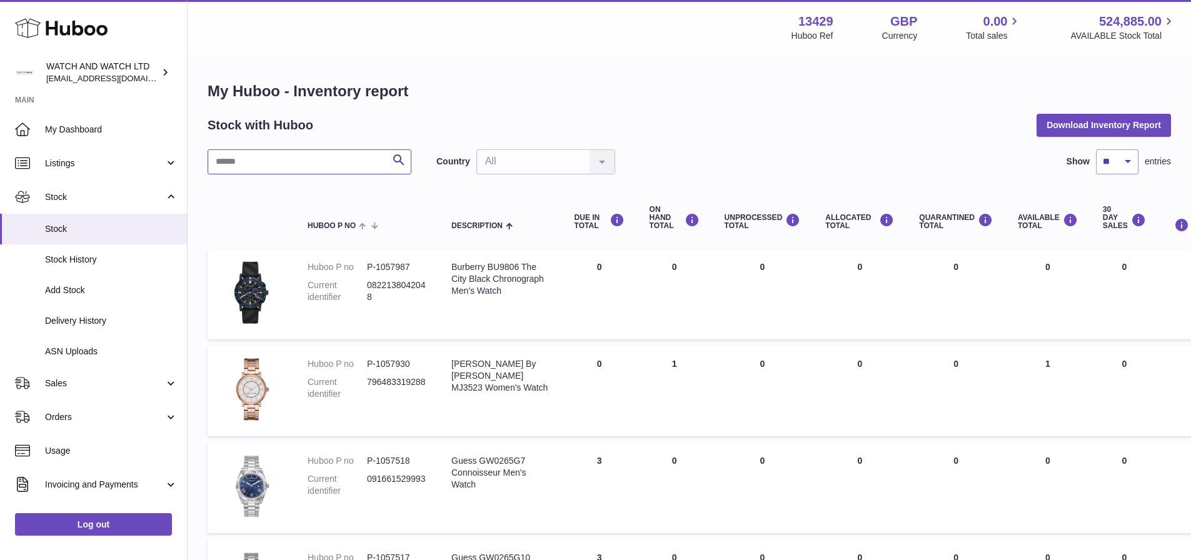
click at [301, 161] on input "text" at bounding box center [310, 161] width 204 height 25
paste input "*******"
type input "*******"
